Goal: Information Seeking & Learning: Learn about a topic

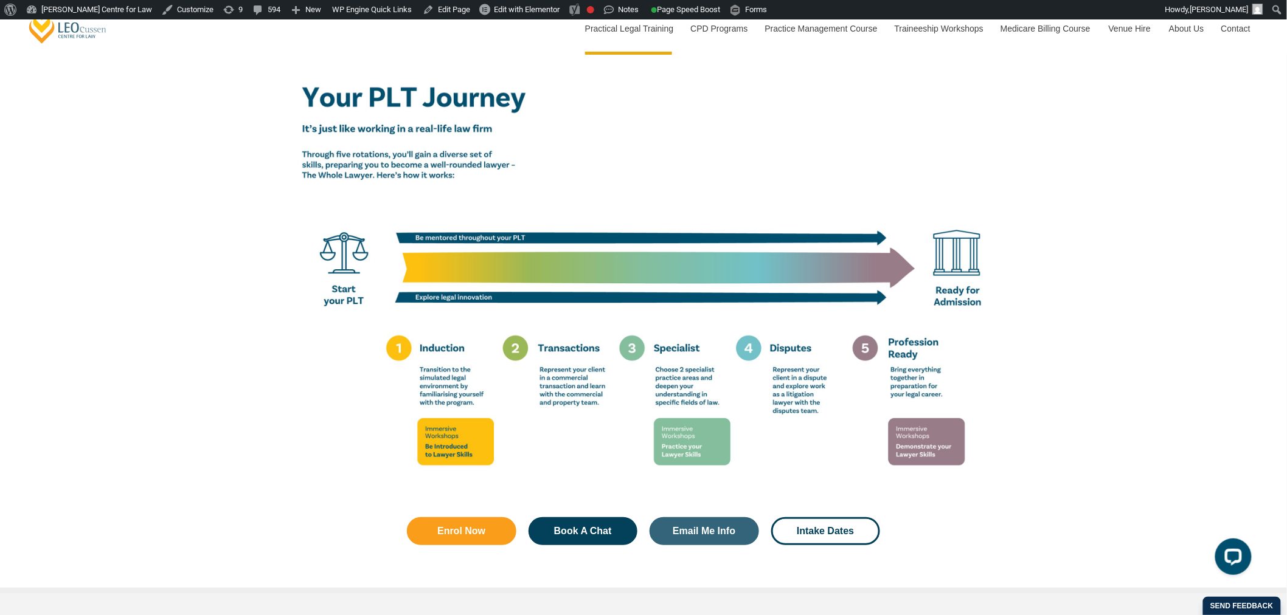
scroll to position [2094, 0]
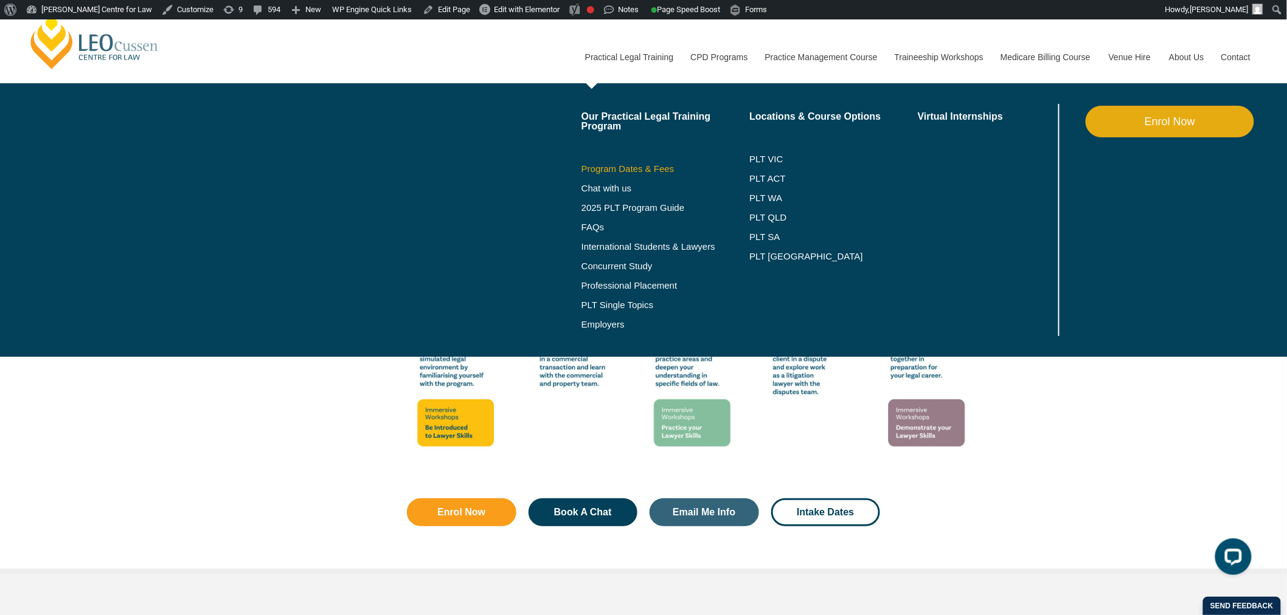
click at [660, 171] on link "Program Dates & Fees" at bounding box center [665, 169] width 168 height 10
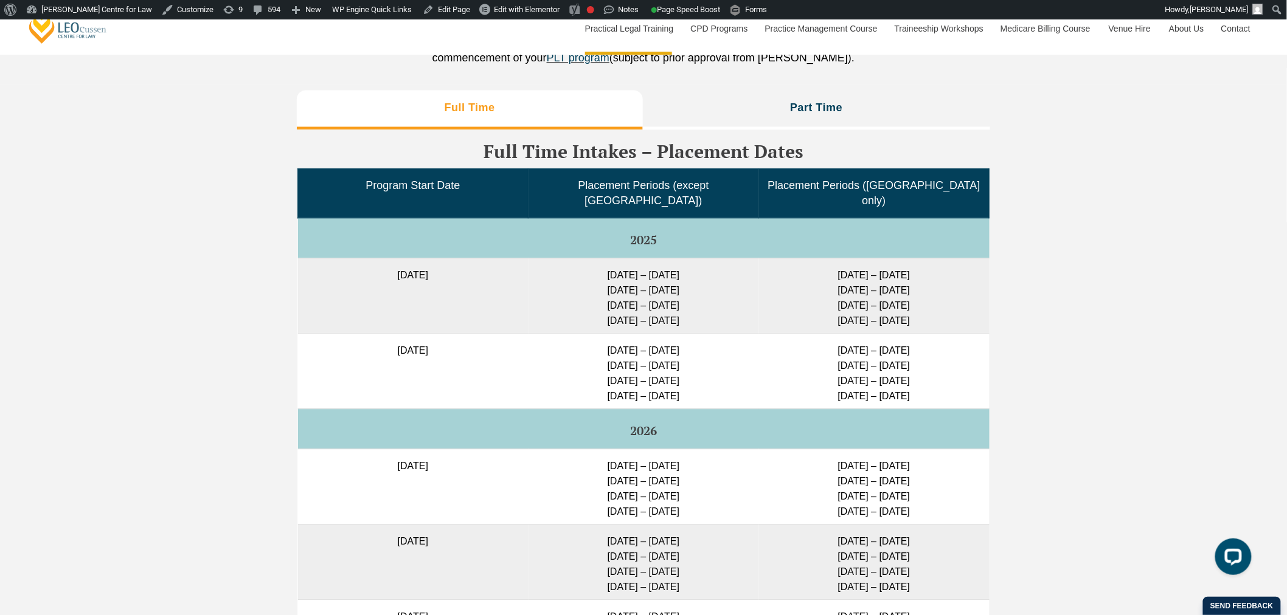
scroll to position [3108, 0]
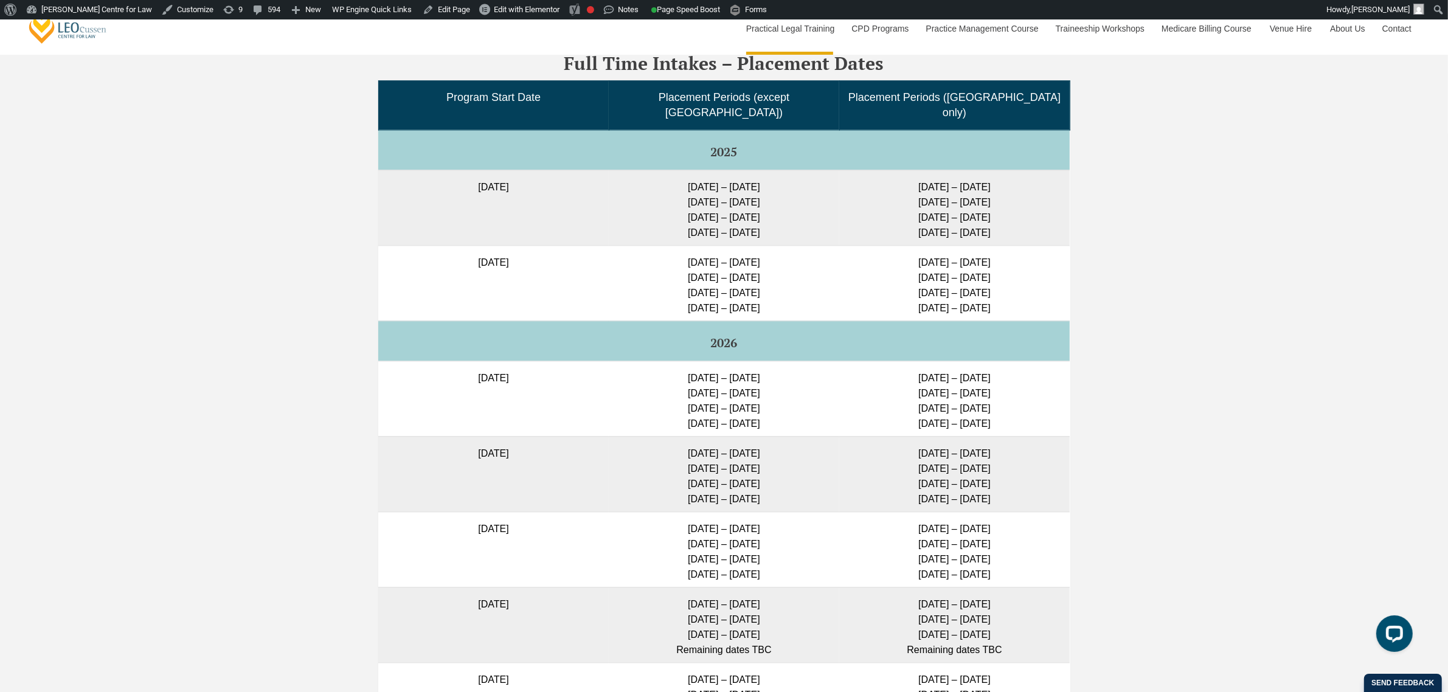
drag, startPoint x: 1297, startPoint y: 1, endPoint x: 365, endPoint y: 305, distance: 979.2
click at [365, 305] on div "Full Time Part Time Full Time Intakes – Placement Dates Program Start Date Plac…" at bounding box center [724, 427] width 1448 height 862
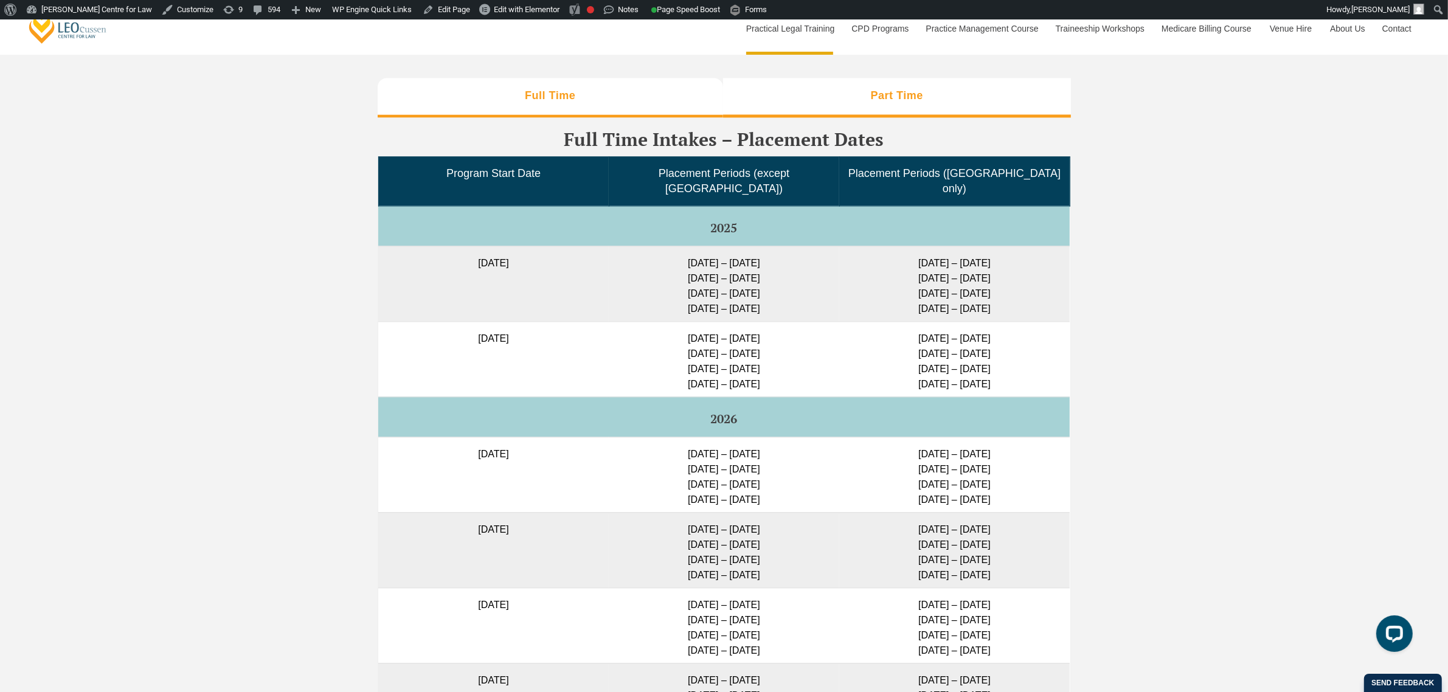
click at [957, 117] on li "Part Time" at bounding box center [897, 97] width 348 height 39
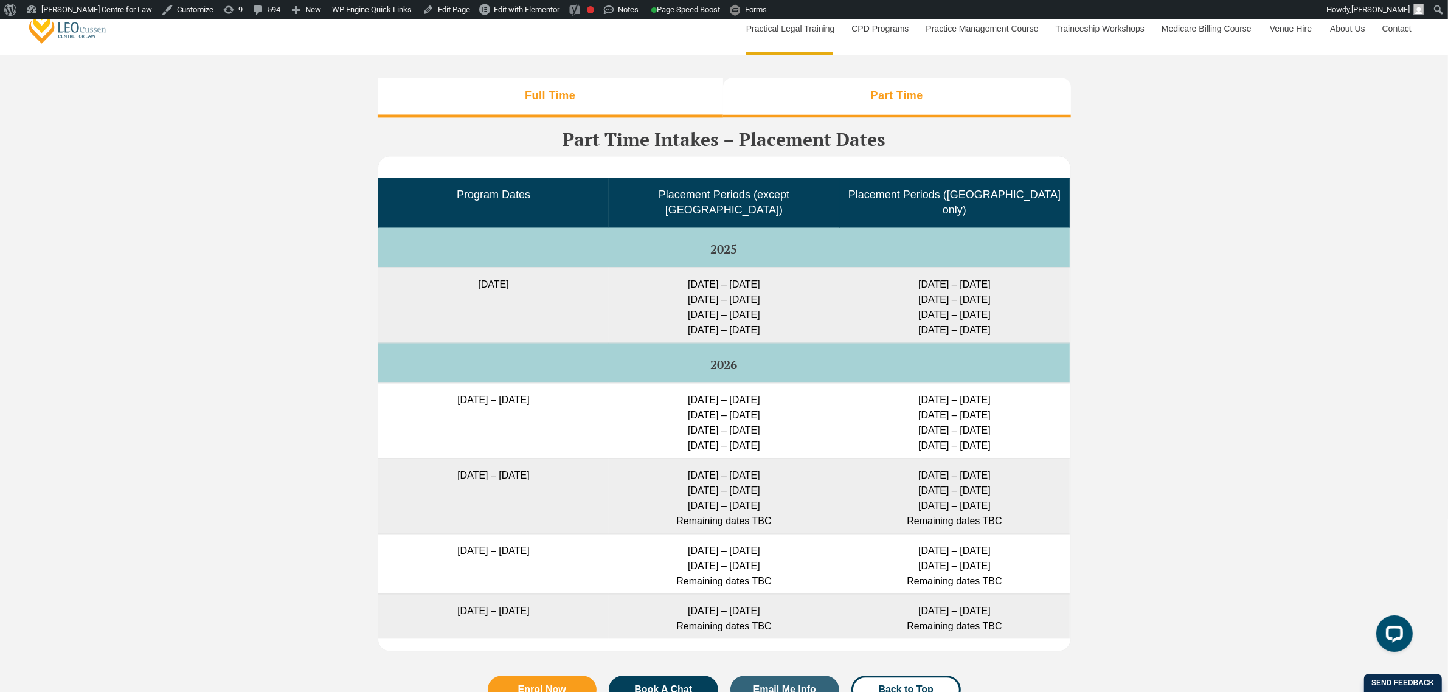
click at [615, 117] on li "Full Time" at bounding box center [551, 97] width 346 height 39
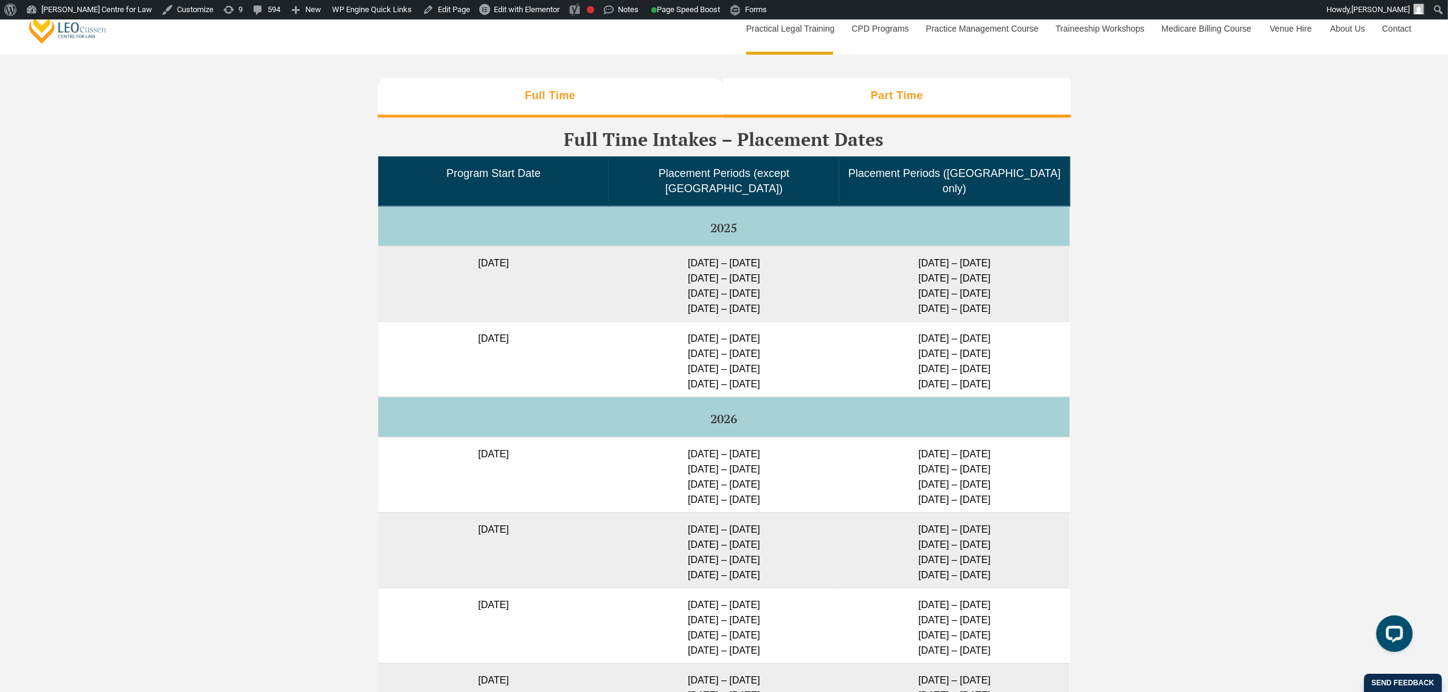
click at [834, 117] on li "Part Time" at bounding box center [897, 97] width 348 height 39
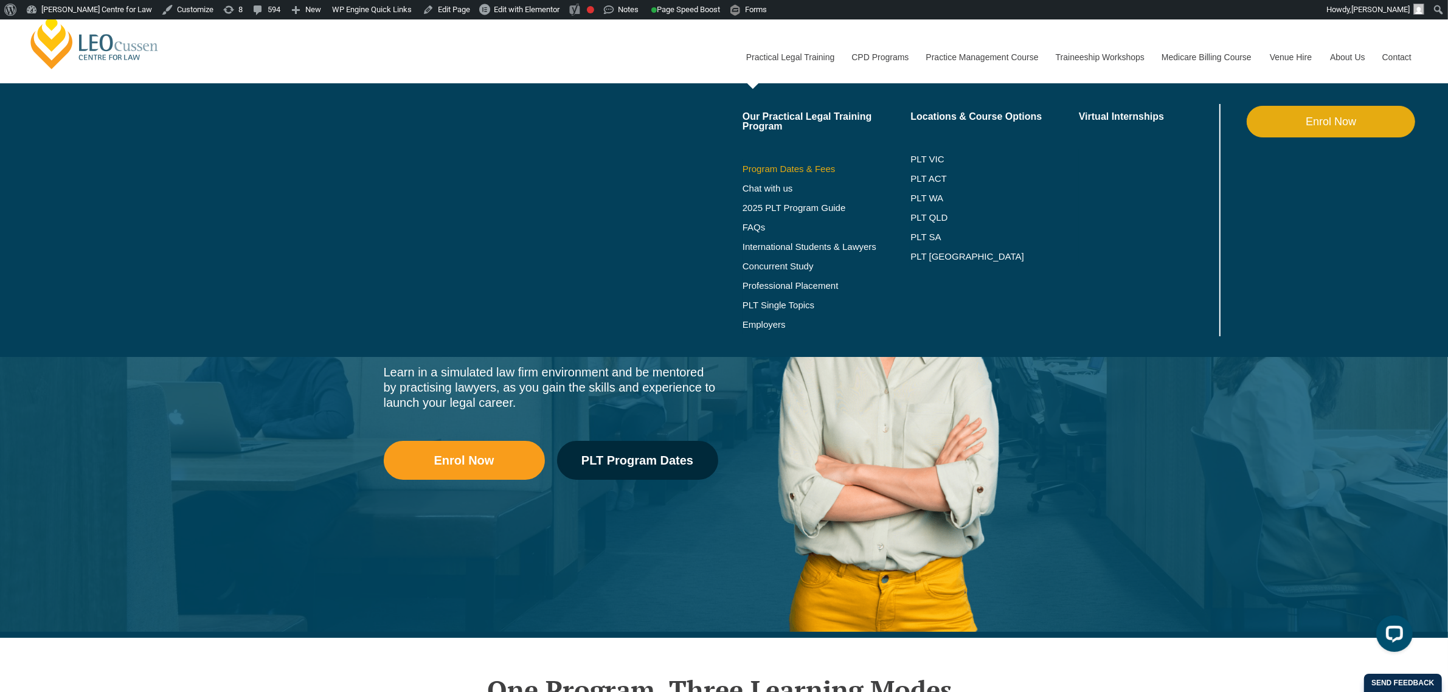
click at [786, 168] on link "Program Dates & Fees" at bounding box center [827, 169] width 168 height 10
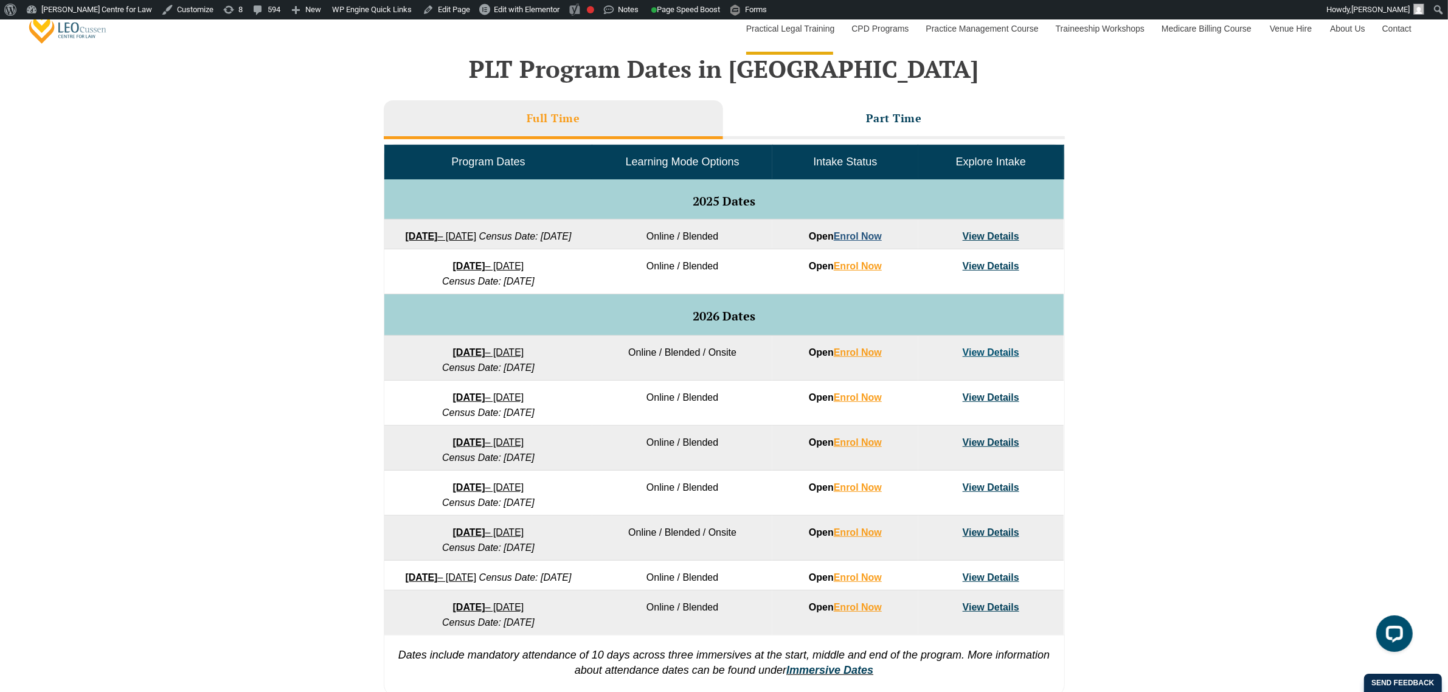
scroll to position [532, 0]
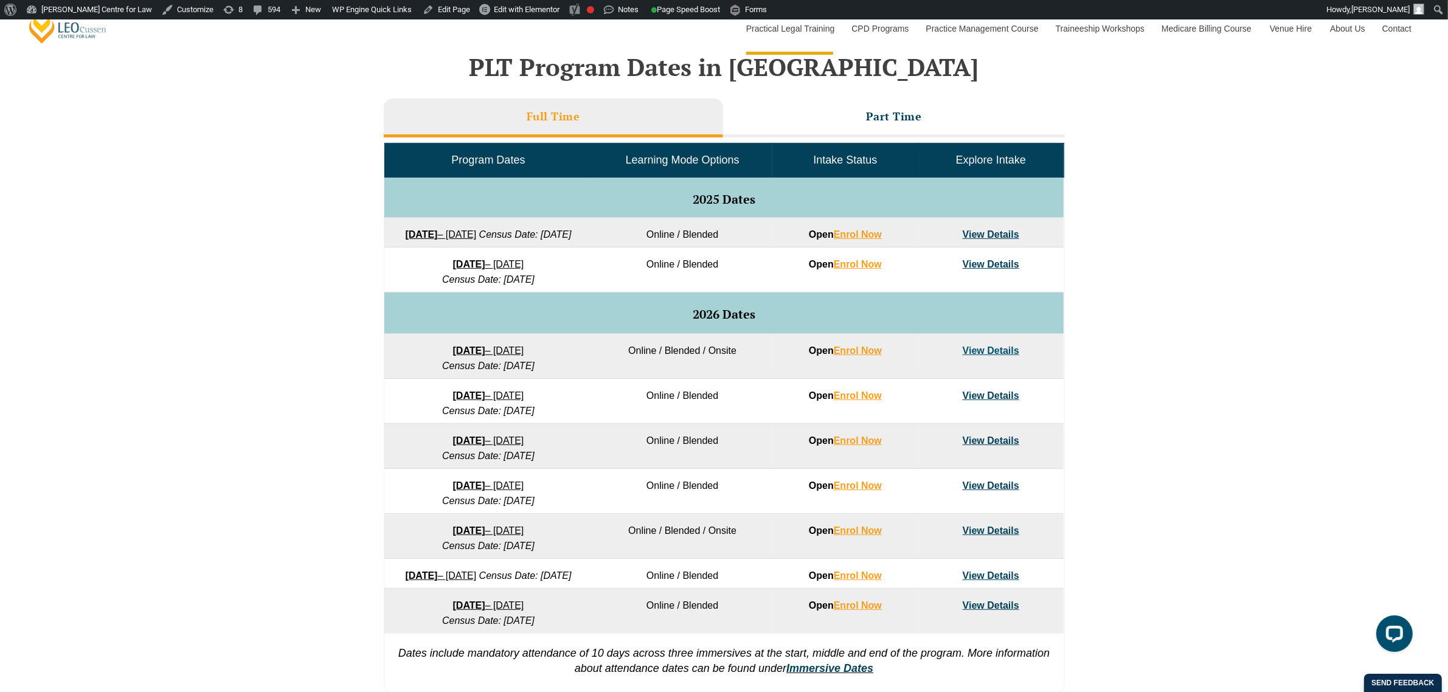
click at [453, 356] on strong "[DATE]" at bounding box center [469, 350] width 32 height 10
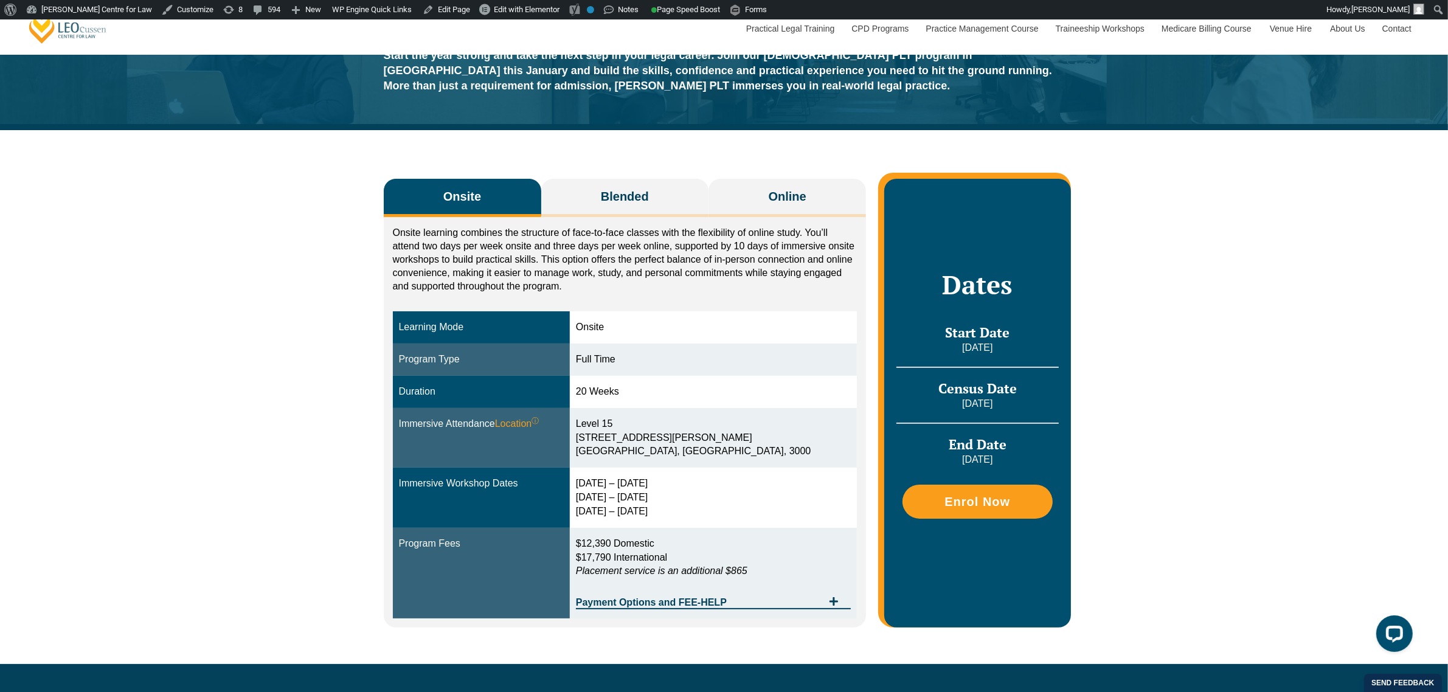
scroll to position [152, 0]
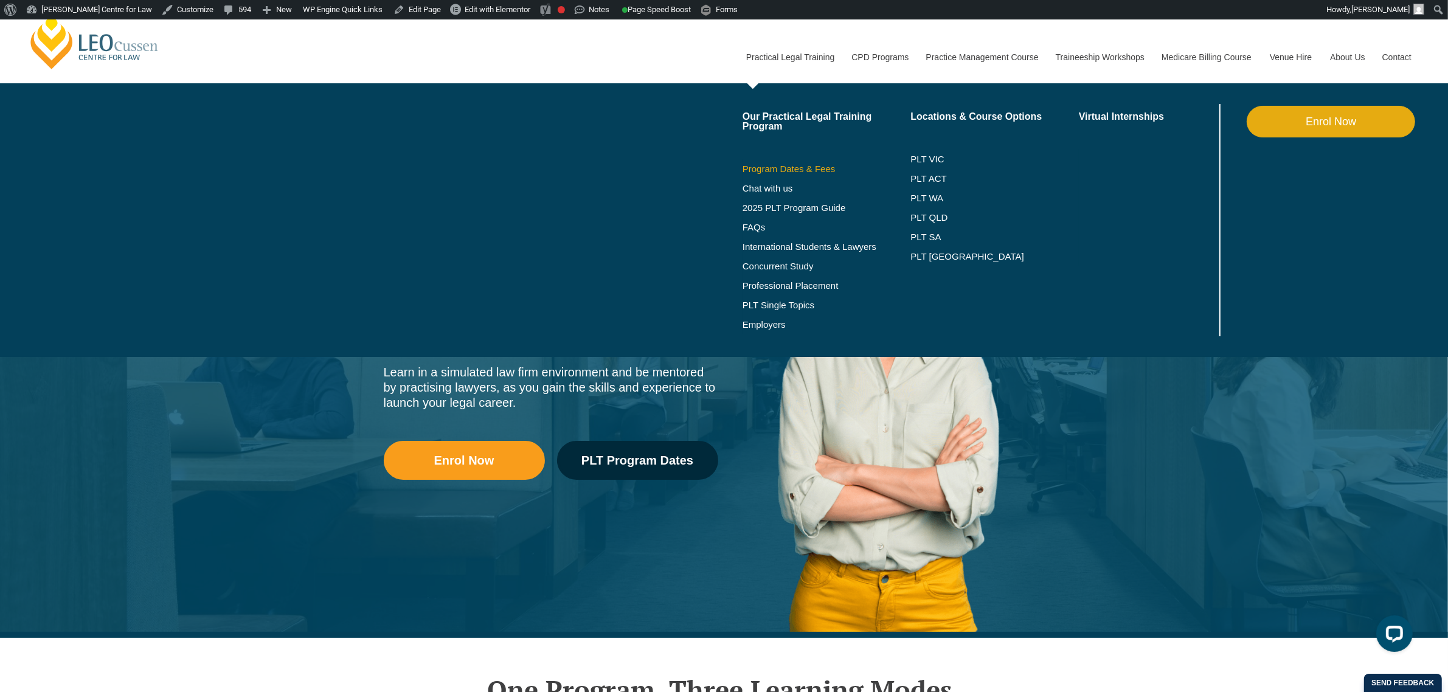
click at [810, 173] on link "Program Dates & Fees" at bounding box center [827, 169] width 168 height 10
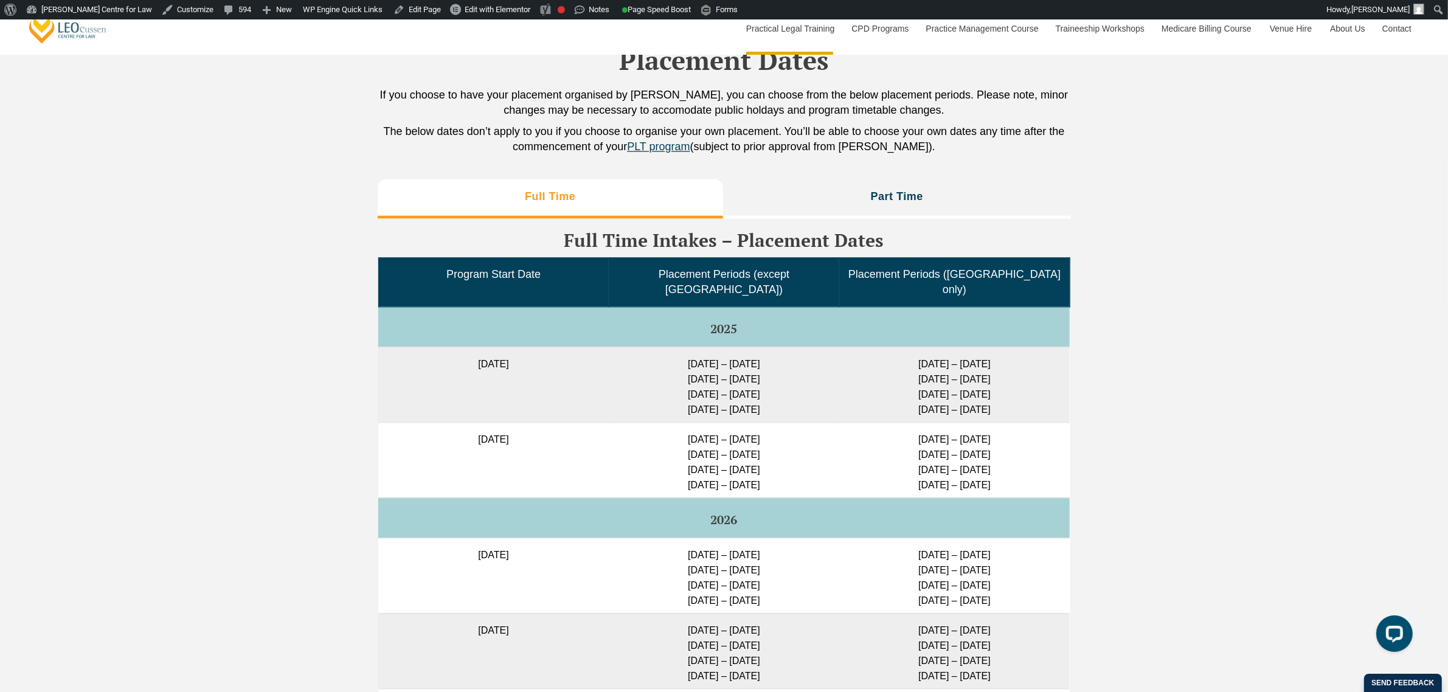
scroll to position [2889, 0]
